Goal: Information Seeking & Learning: Find contact information

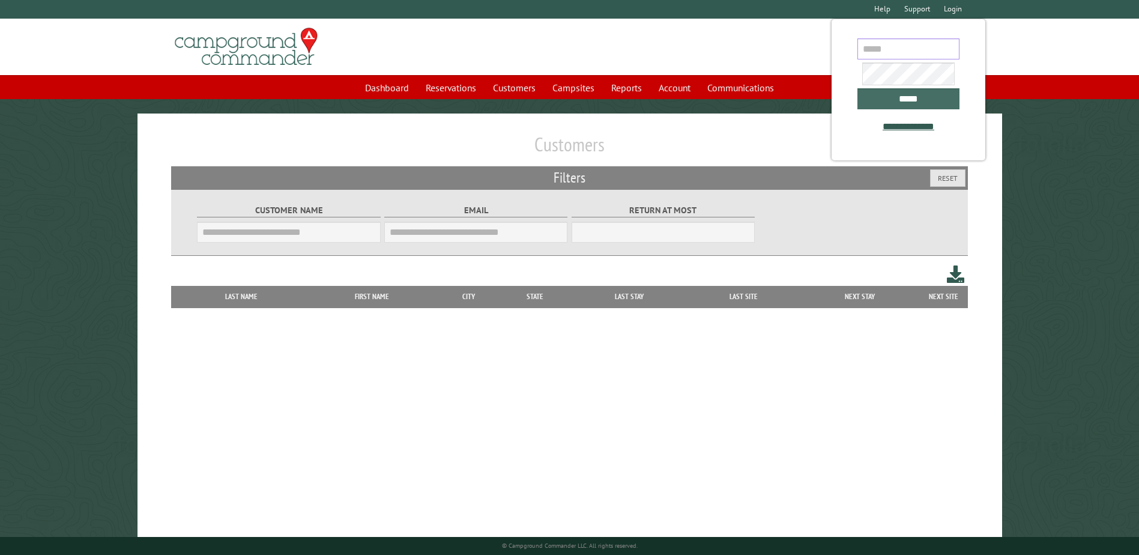
type input "**********"
click at [906, 99] on input "*****" at bounding box center [908, 98] width 102 height 21
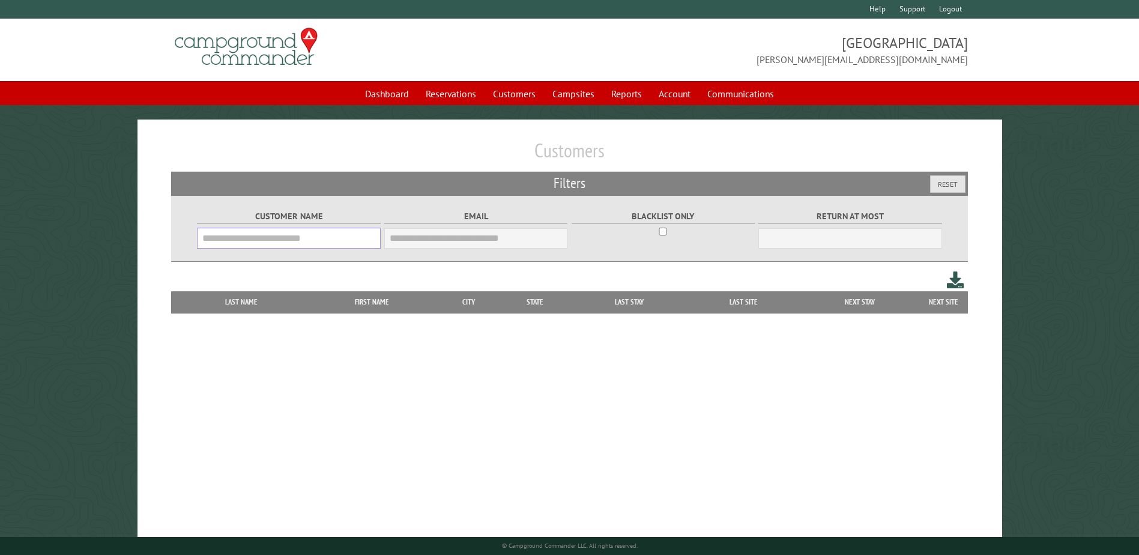
click at [265, 239] on input "Customer Name" at bounding box center [288, 237] width 183 height 21
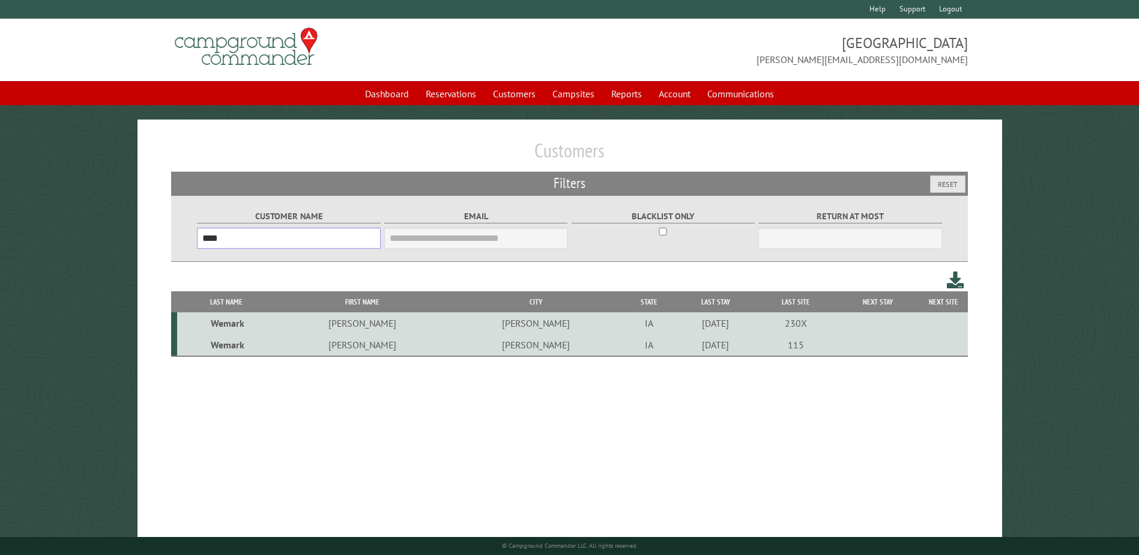
type input "****"
click at [351, 328] on td "[PERSON_NAME]" at bounding box center [362, 323] width 174 height 22
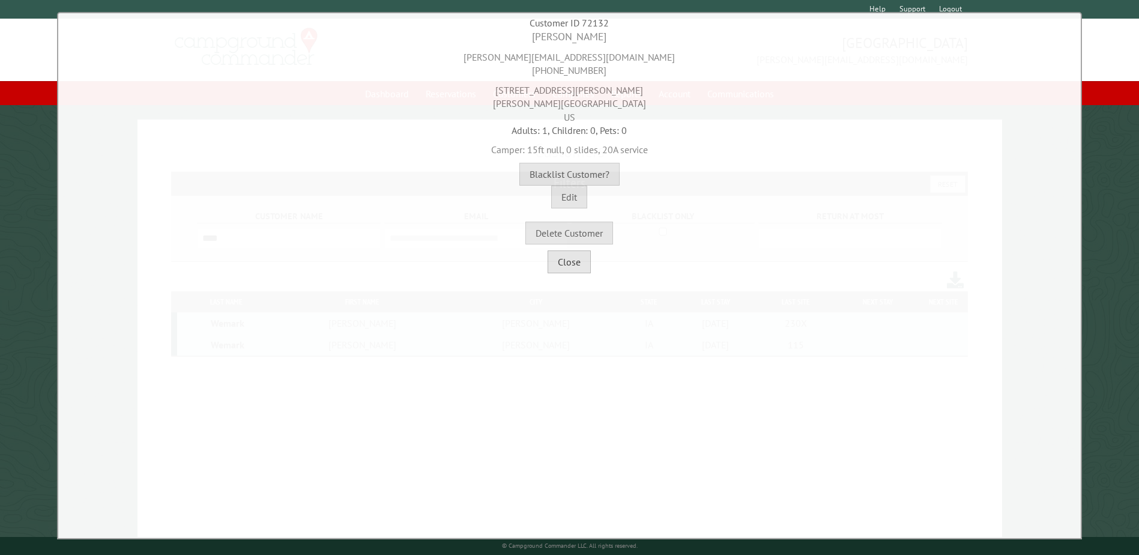
click at [571, 263] on button "Close" at bounding box center [568, 261] width 43 height 23
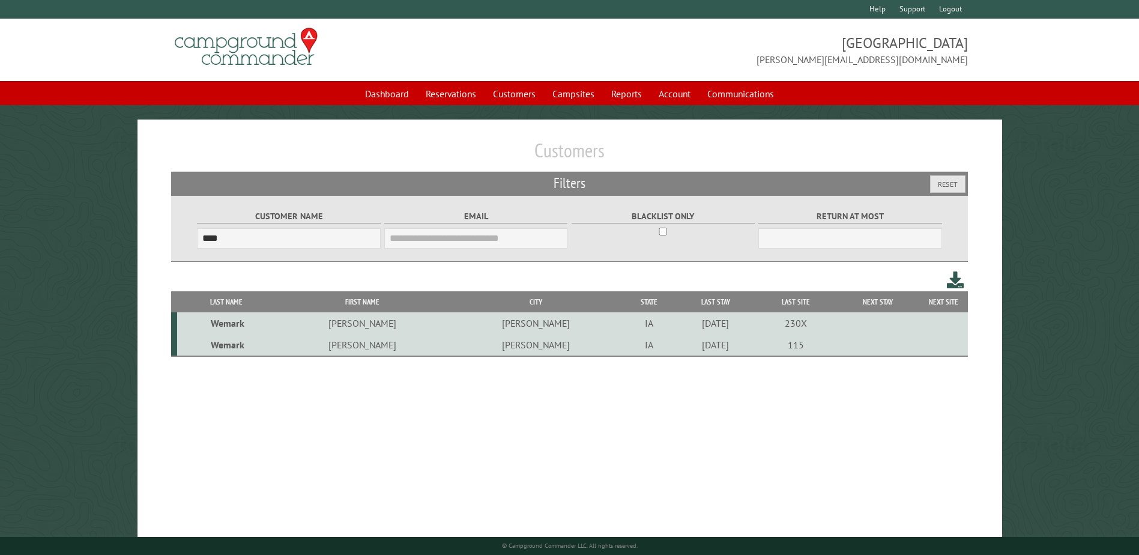
click at [471, 349] on td "[PERSON_NAME]" at bounding box center [536, 345] width 174 height 22
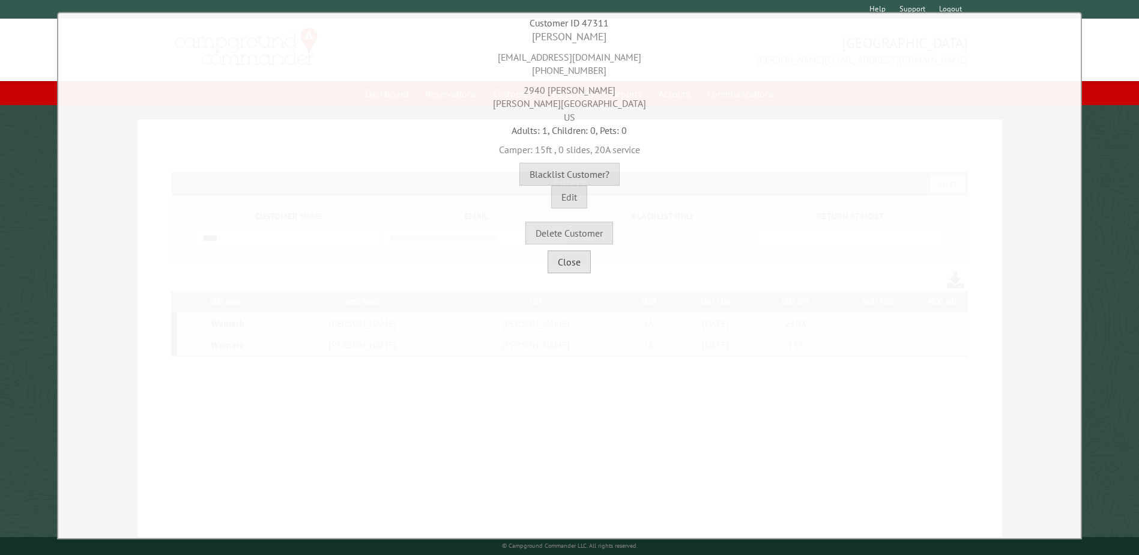
click at [571, 261] on button "Close" at bounding box center [568, 261] width 43 height 23
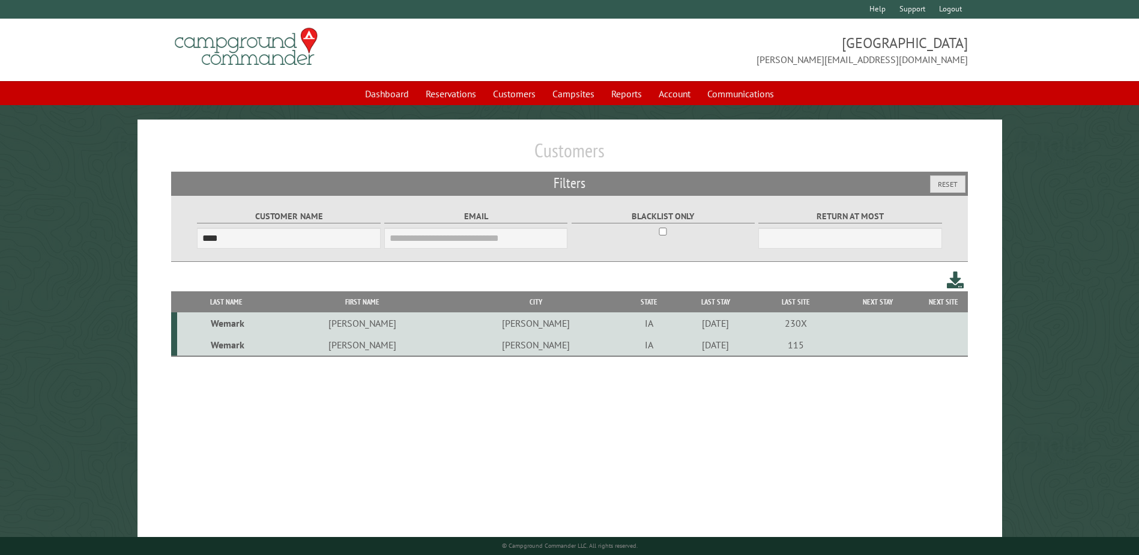
click at [676, 346] on div "[DATE]" at bounding box center [714, 345] width 77 height 12
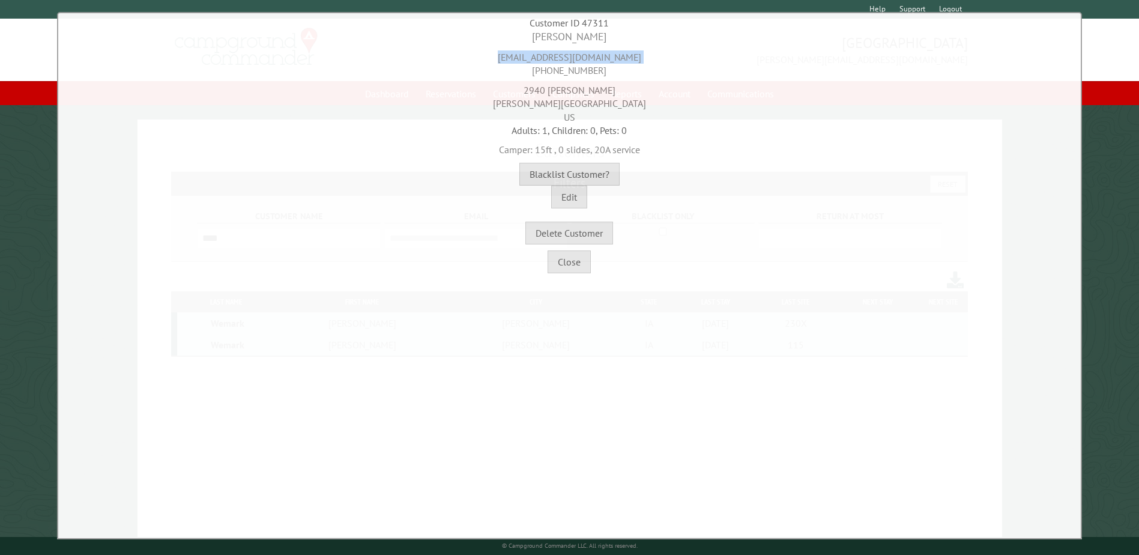
drag, startPoint x: 624, startPoint y: 61, endPoint x: 557, endPoint y: 65, distance: 67.3
click at [534, 69] on div "[EMAIL_ADDRESS][DOMAIN_NAME] [PHONE_NUMBER]" at bounding box center [569, 60] width 1016 height 33
click at [661, 68] on div "[EMAIL_ADDRESS][DOMAIN_NAME] [PHONE_NUMBER]" at bounding box center [569, 60] width 1016 height 33
drag, startPoint x: 630, startPoint y: 59, endPoint x: 523, endPoint y: 62, distance: 106.9
click at [523, 62] on div "[EMAIL_ADDRESS][DOMAIN_NAME] [PHONE_NUMBER]" at bounding box center [569, 60] width 1016 height 33
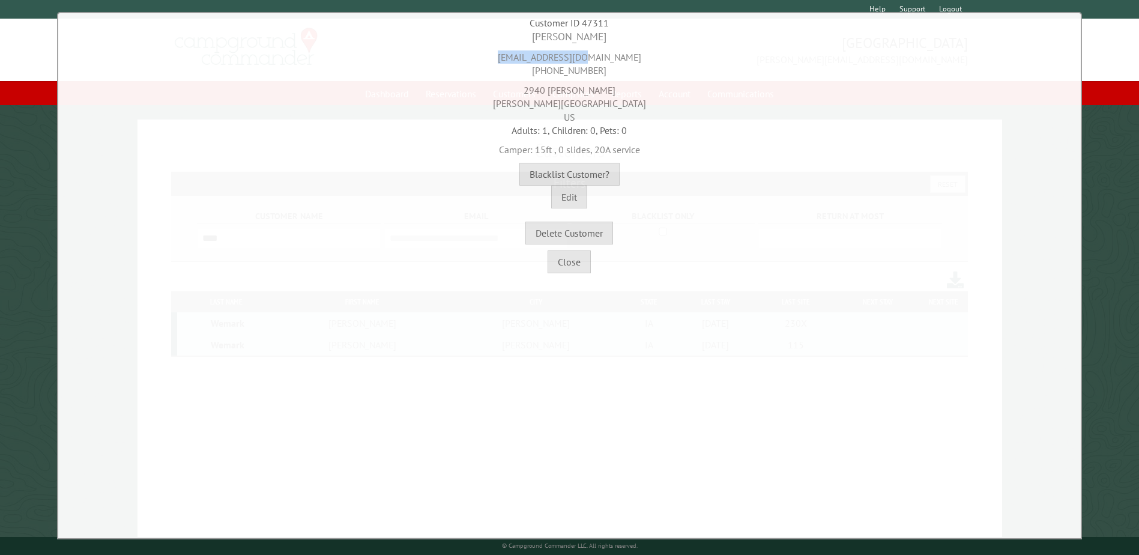
copy div "[EMAIL_ADDRESS][DOMAIN_NAME]"
click at [566, 248] on div "Close" at bounding box center [569, 258] width 1016 height 29
click at [563, 262] on button "Close" at bounding box center [568, 261] width 43 height 23
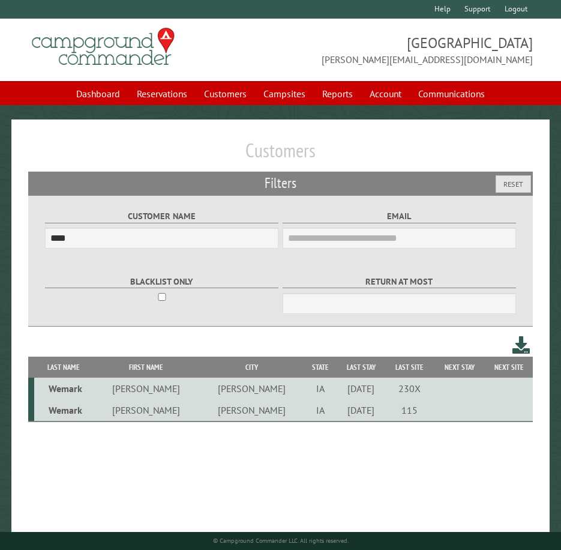
click at [220, 391] on td "[PERSON_NAME]" at bounding box center [252, 389] width 106 height 22
